Goal: Task Accomplishment & Management: Manage account settings

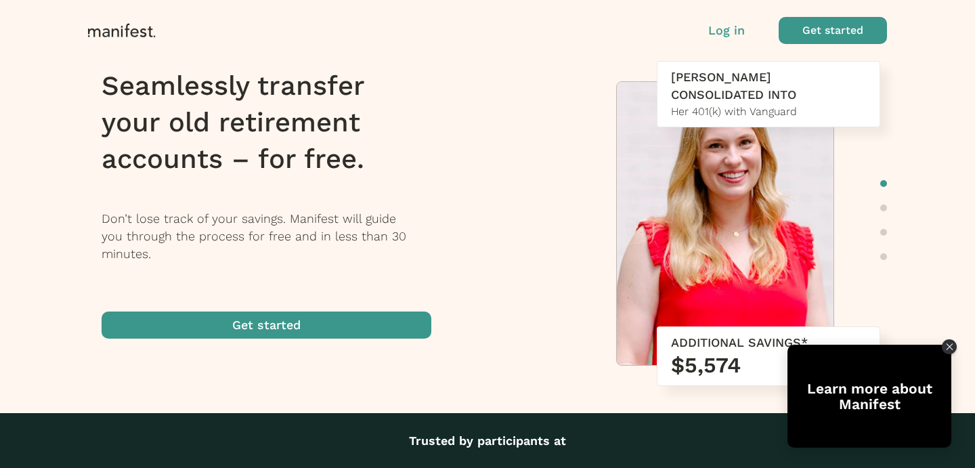
click at [725, 30] on p "Log in" at bounding box center [726, 31] width 37 height 18
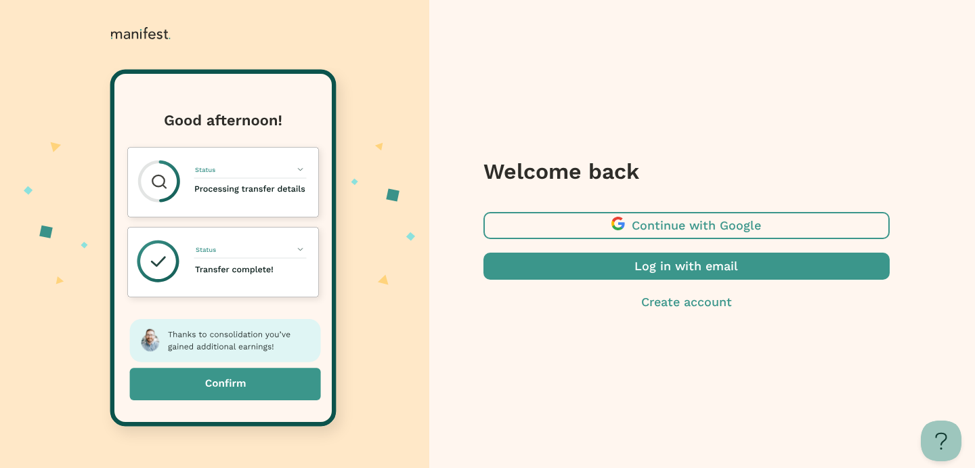
click at [599, 271] on span "button" at bounding box center [687, 266] width 406 height 27
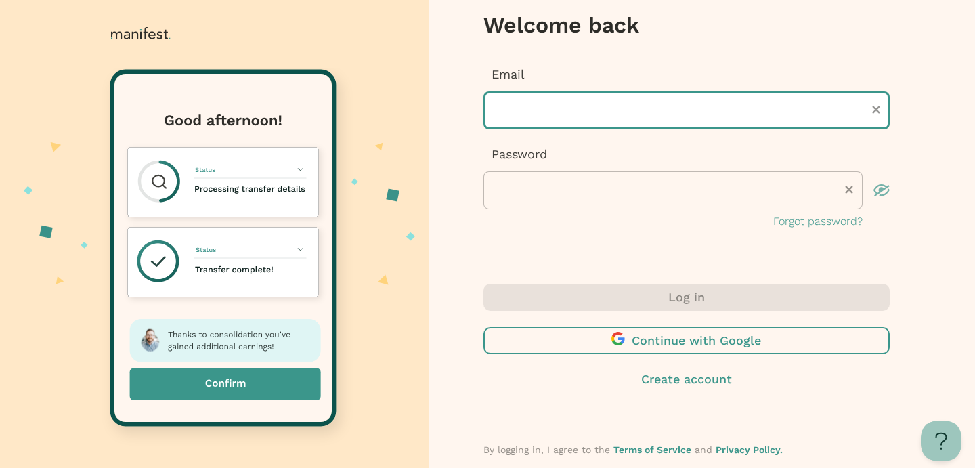
click at [520, 112] on input "text" at bounding box center [687, 110] width 406 height 38
type input "**********"
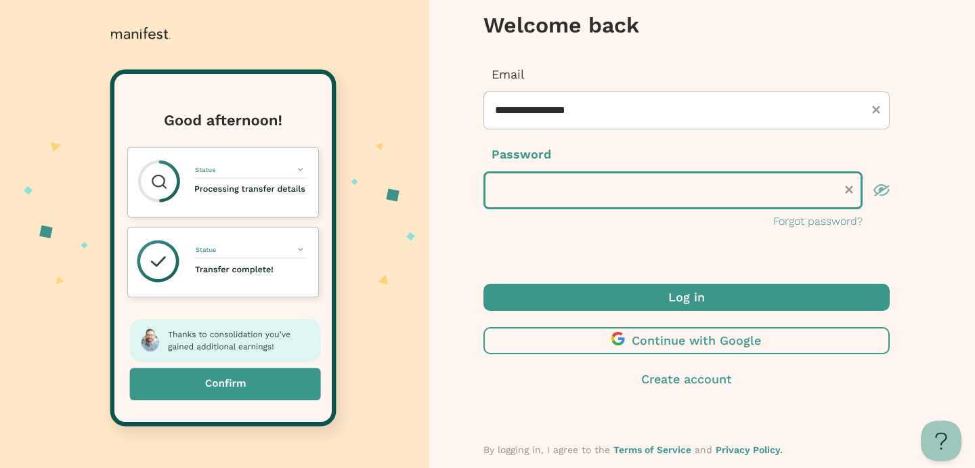
click at [484, 284] on button "Log in" at bounding box center [687, 297] width 406 height 27
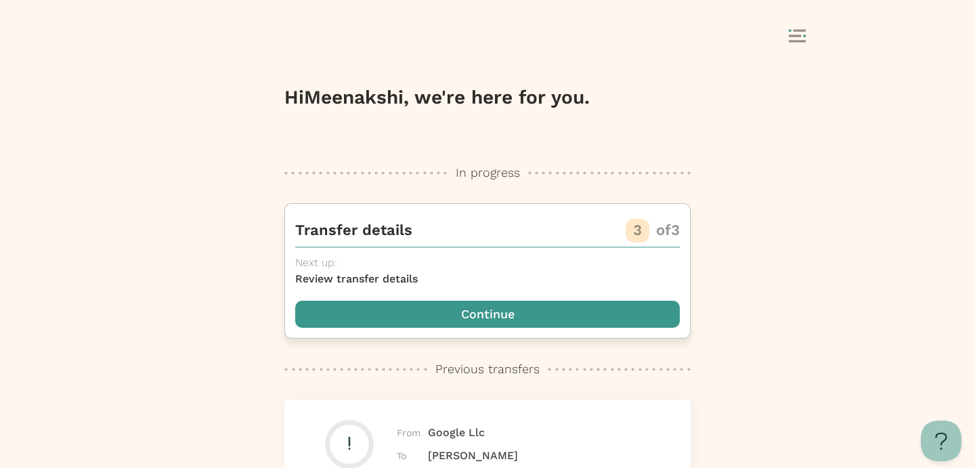
click at [586, 320] on span "button" at bounding box center [487, 314] width 385 height 27
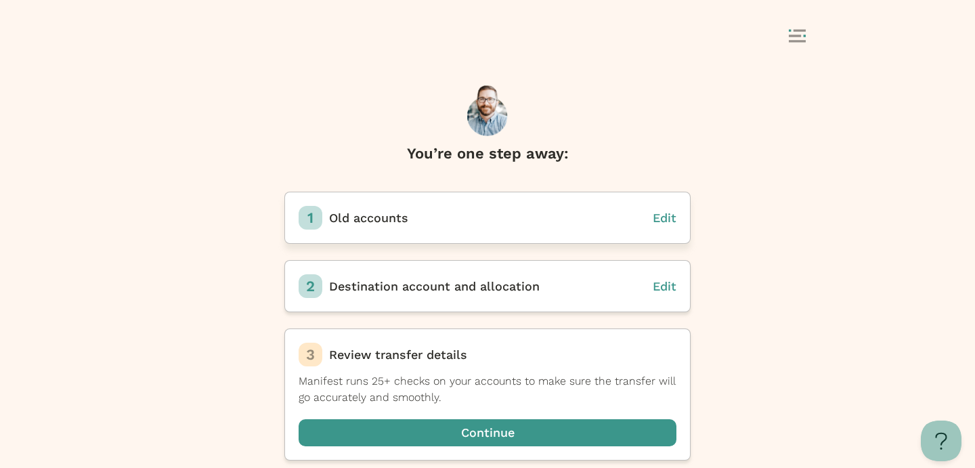
click at [665, 217] on span "Edit" at bounding box center [665, 218] width 24 height 14
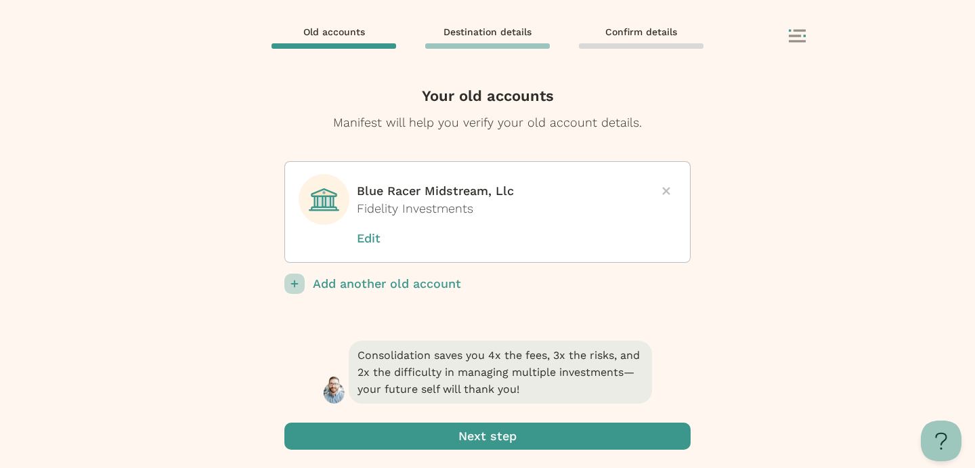
click at [366, 239] on p "Edit" at bounding box center [391, 239] width 68 height 18
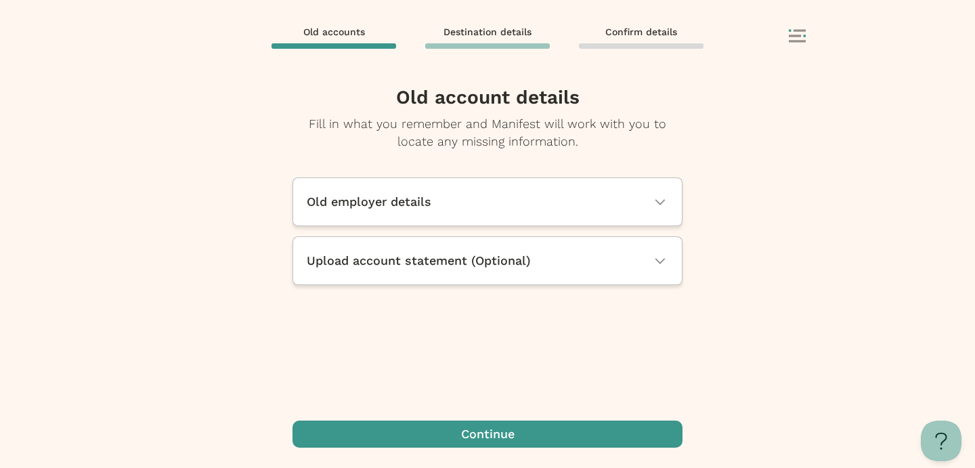
click at [492, 195] on div "Old employer details" at bounding box center [488, 202] width 362 height 18
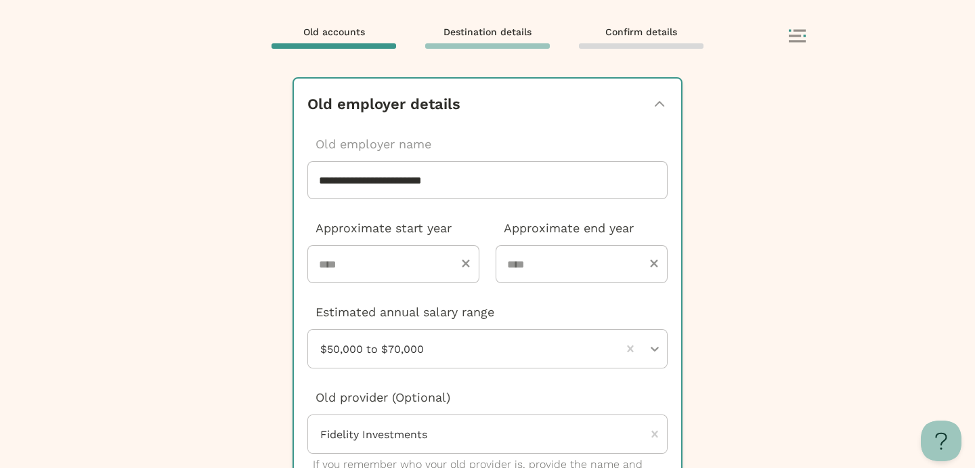
scroll to position [102, 0]
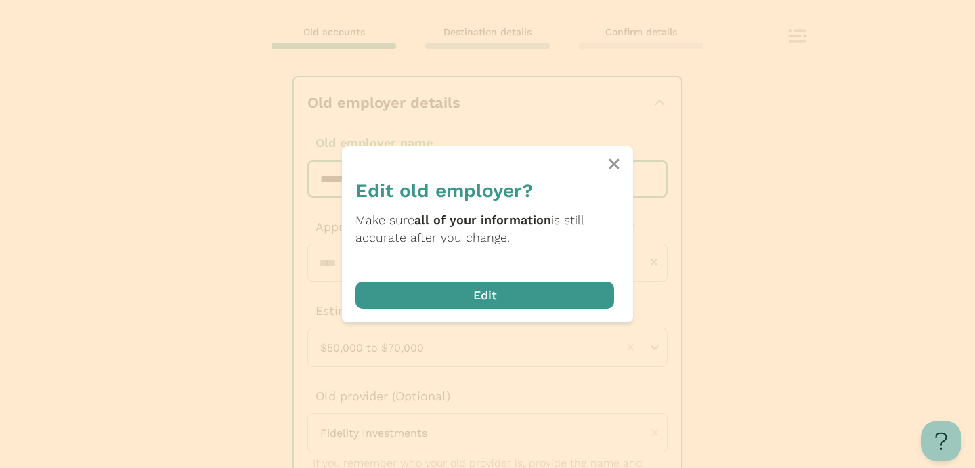
click at [408, 185] on div "**********" at bounding box center [487, 234] width 975 height 468
click at [408, 185] on h4 "Edit old employer?" at bounding box center [485, 191] width 259 height 24
click at [469, 292] on span "button" at bounding box center [485, 295] width 259 height 27
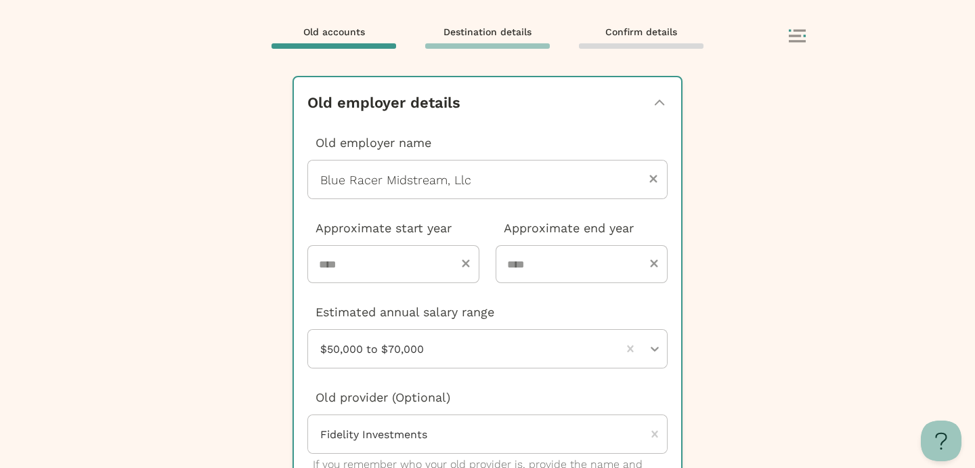
click at [415, 174] on div at bounding box center [487, 180] width 337 height 38
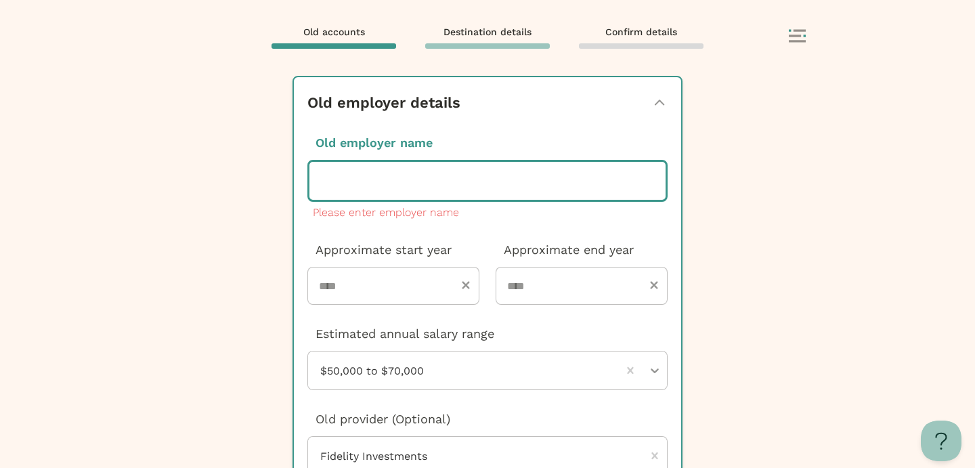
click at [415, 174] on div at bounding box center [487, 181] width 335 height 38
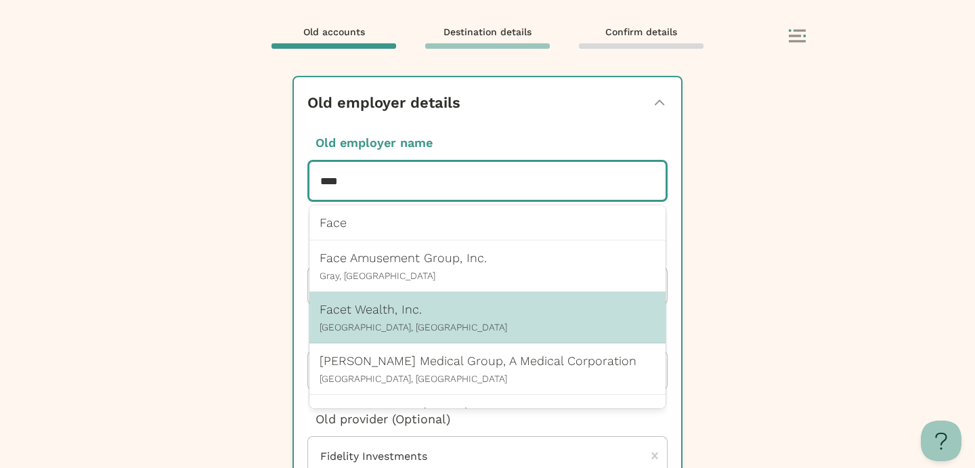
click at [398, 324] on p "[GEOGRAPHIC_DATA], [GEOGRAPHIC_DATA]" at bounding box center [488, 327] width 336 height 11
type input "****"
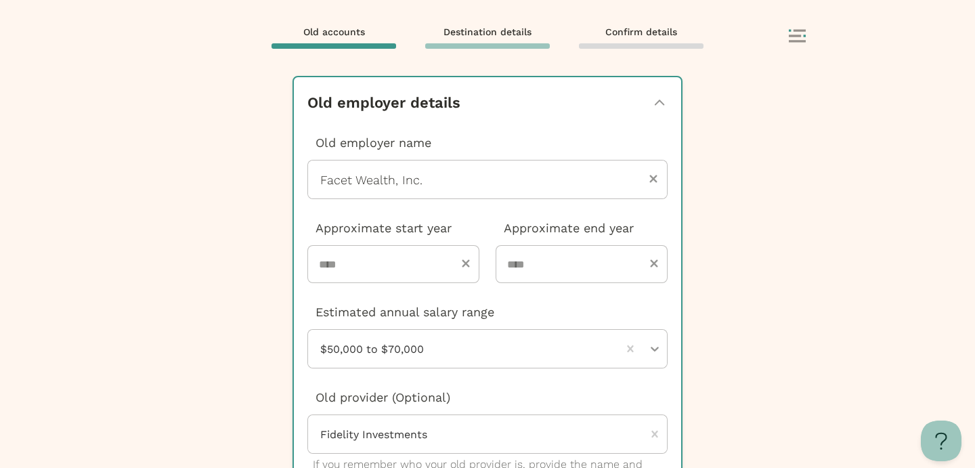
scroll to position [393, 0]
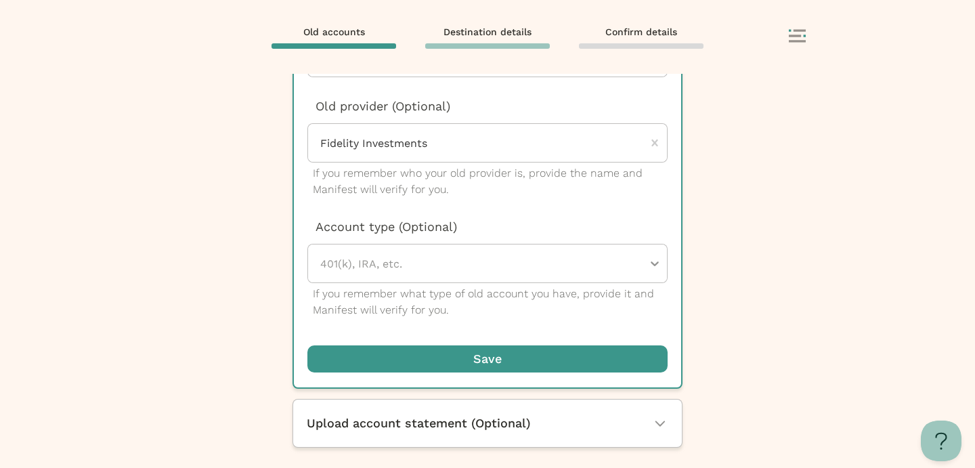
click at [450, 358] on span "button" at bounding box center [487, 358] width 360 height 27
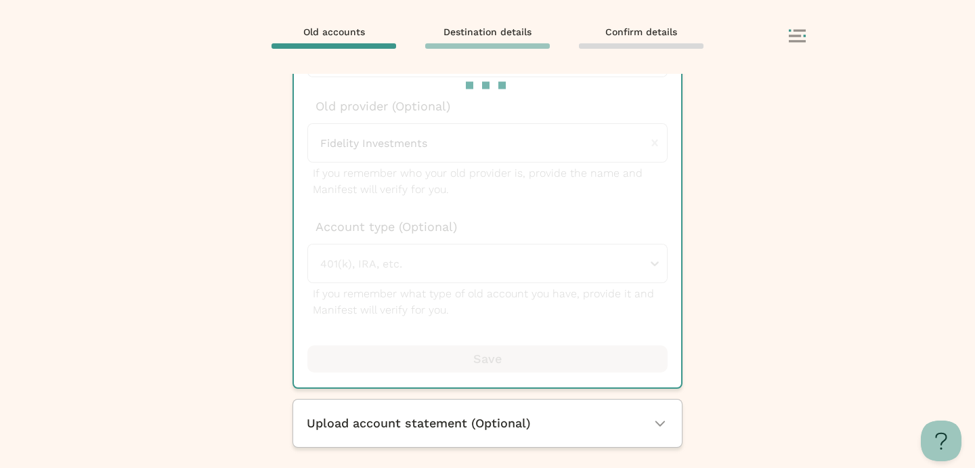
scroll to position [0, 0]
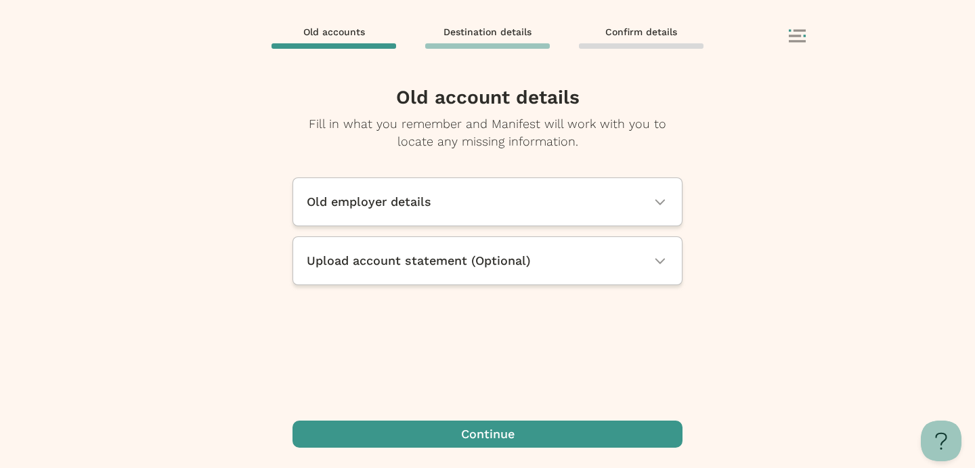
click at [796, 39] on icon at bounding box center [797, 36] width 17 height 14
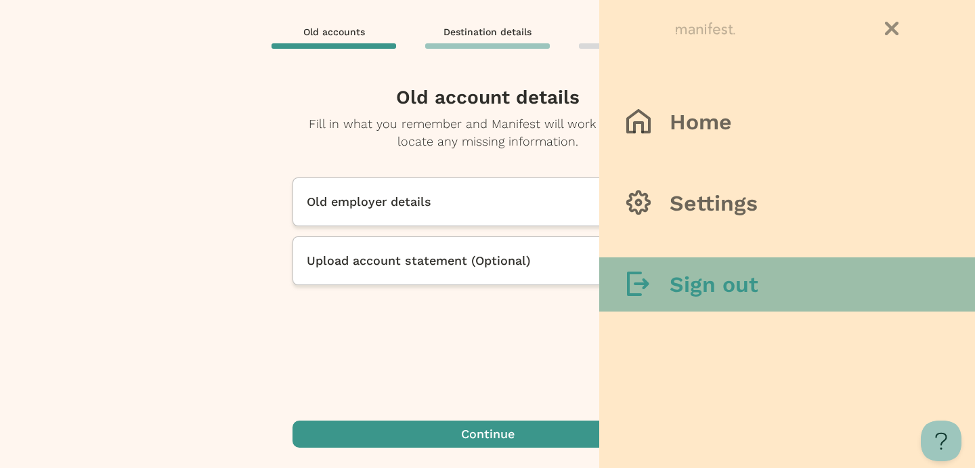
click at [717, 285] on h3 "Sign out" at bounding box center [714, 284] width 89 height 27
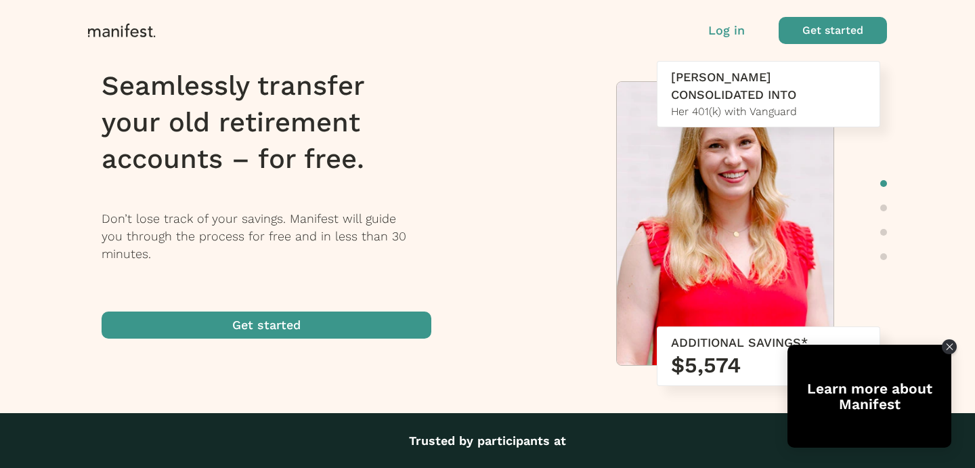
click at [730, 26] on p "Log in" at bounding box center [726, 31] width 37 height 18
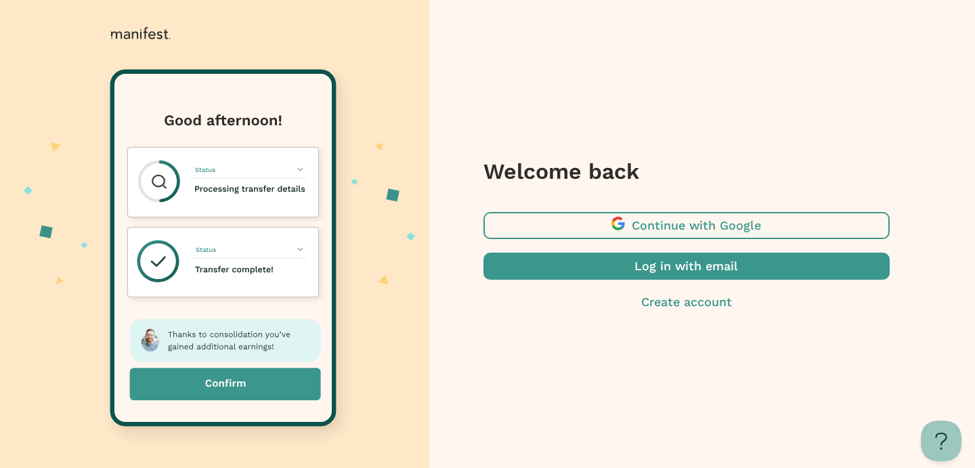
click at [624, 268] on span "button" at bounding box center [687, 266] width 406 height 27
